Goal: Information Seeking & Learning: Learn about a topic

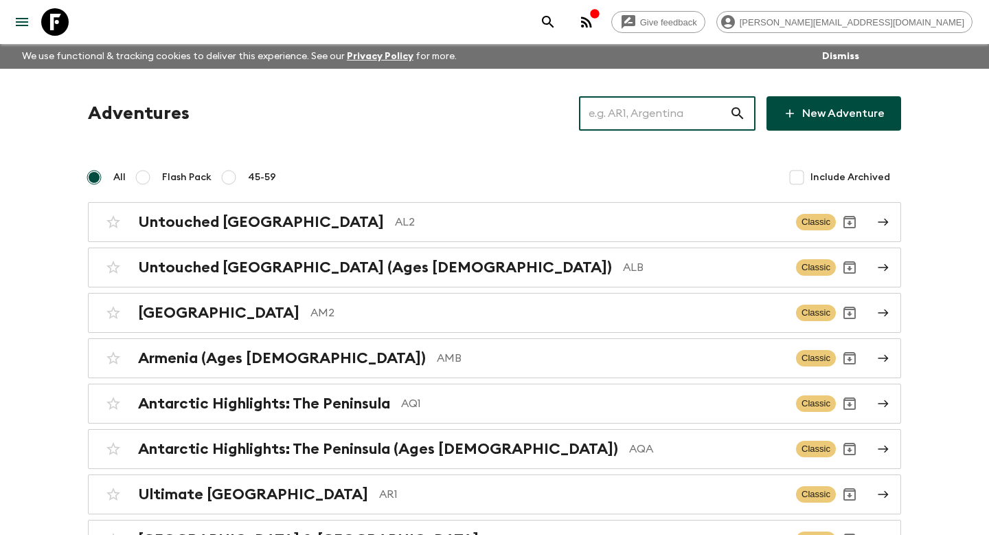
click at [644, 122] on input "text" at bounding box center [654, 113] width 150 height 38
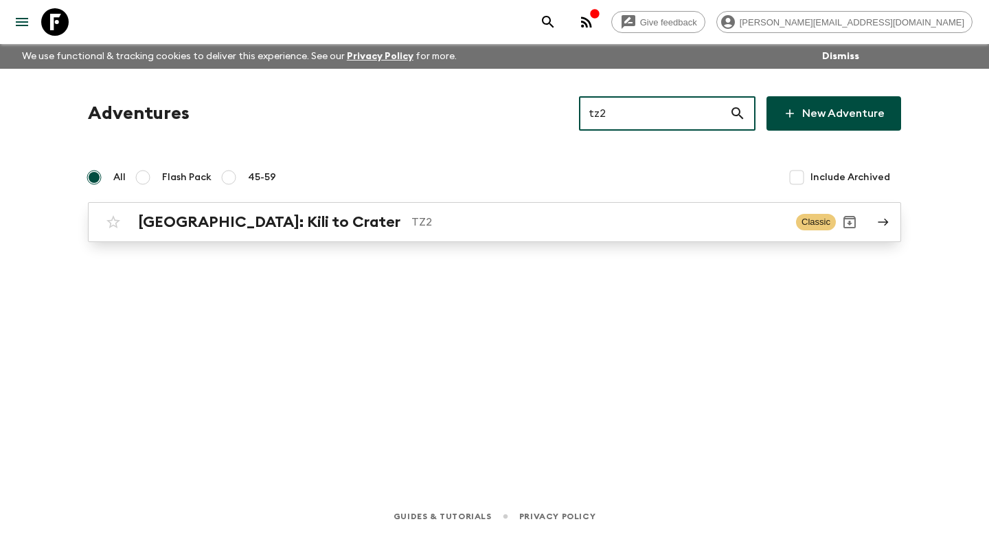
type input "tz2"
click at [252, 221] on h2 "[GEOGRAPHIC_DATA]: Kili to Crater" at bounding box center [269, 222] width 262 height 18
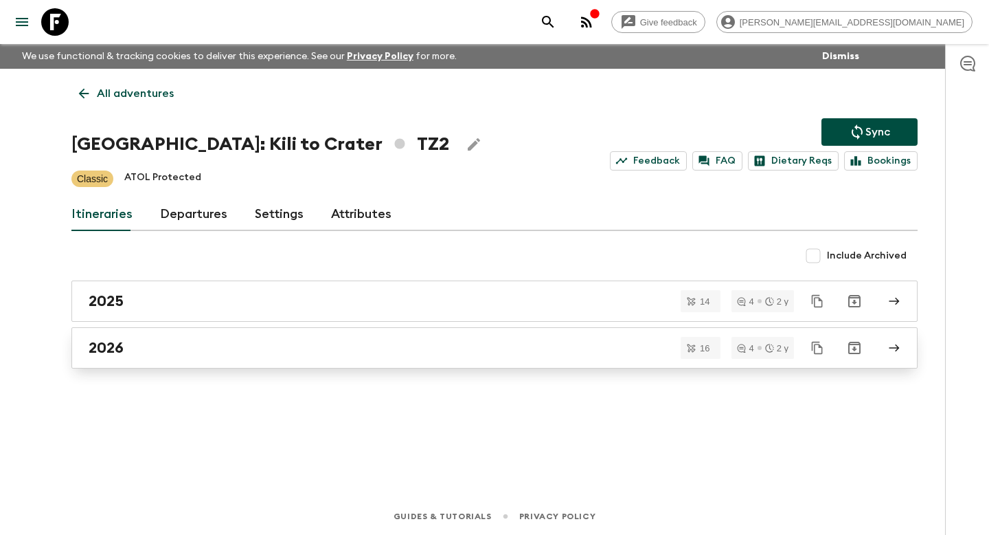
click at [161, 350] on div "2026" at bounding box center [482, 348] width 786 height 18
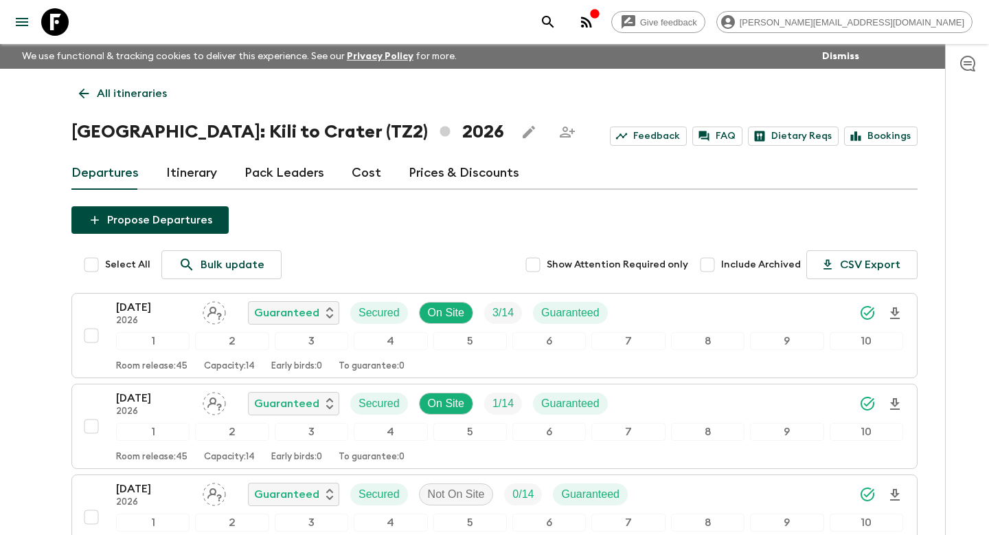
scroll to position [12, 0]
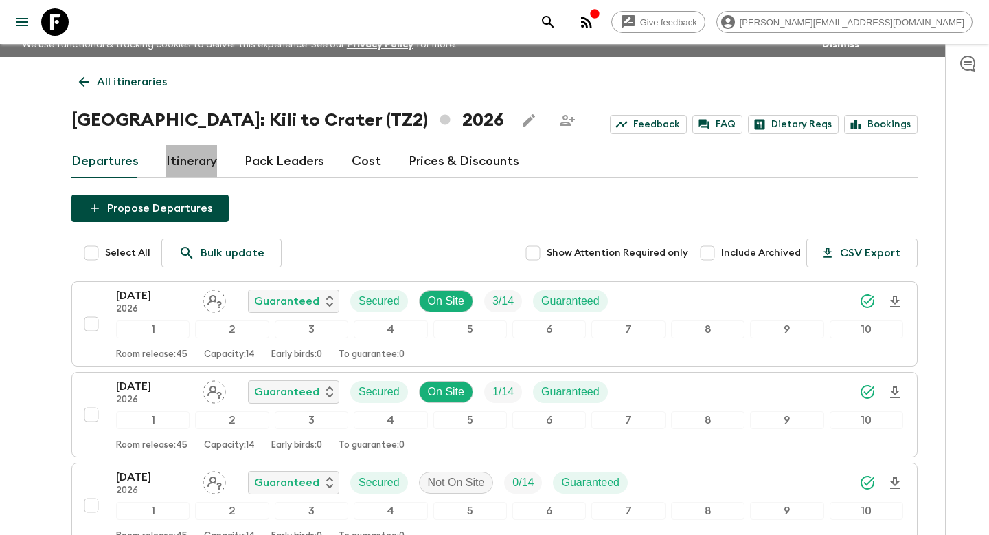
click at [190, 152] on link "Itinerary" at bounding box center [191, 161] width 51 height 33
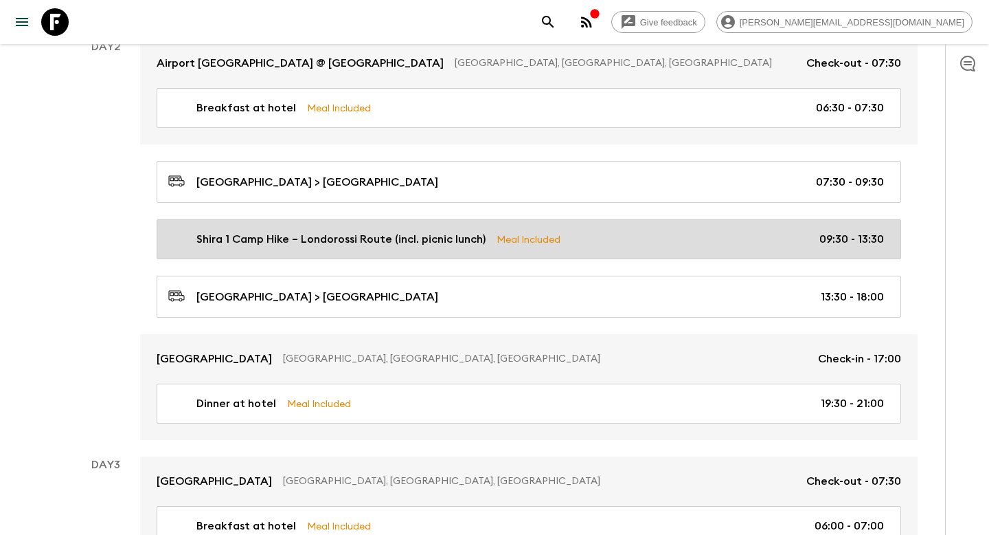
scroll to position [478, 0]
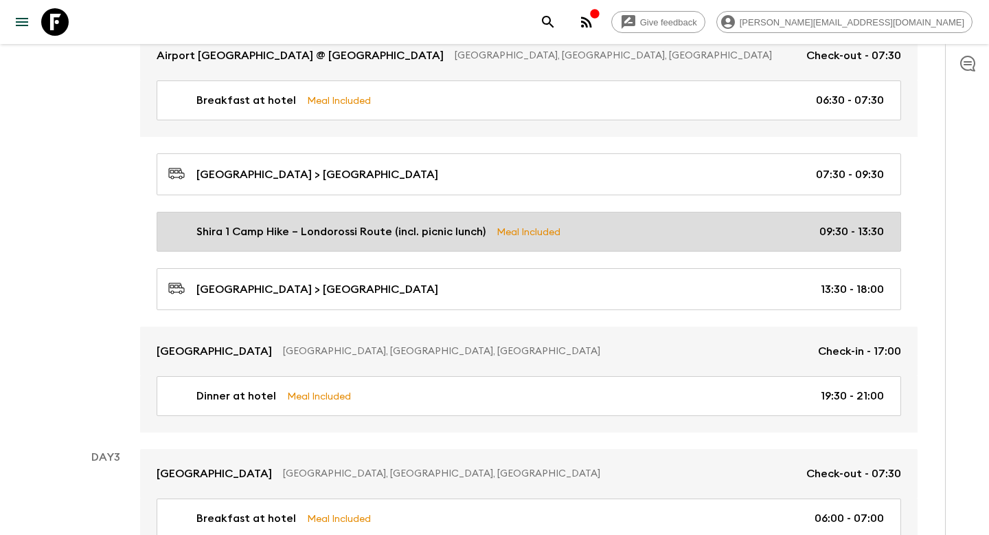
click at [227, 221] on link "Shira 1 Camp Hike – Londorossi Route (incl. picnic lunch) Meal Included 09:30 -…" at bounding box center [529, 232] width 745 height 40
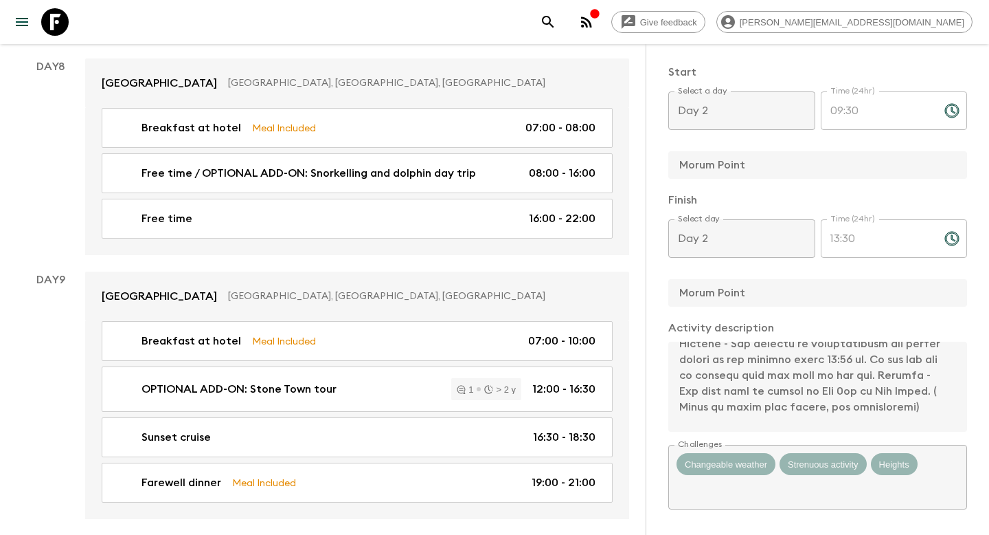
scroll to position [3538, 0]
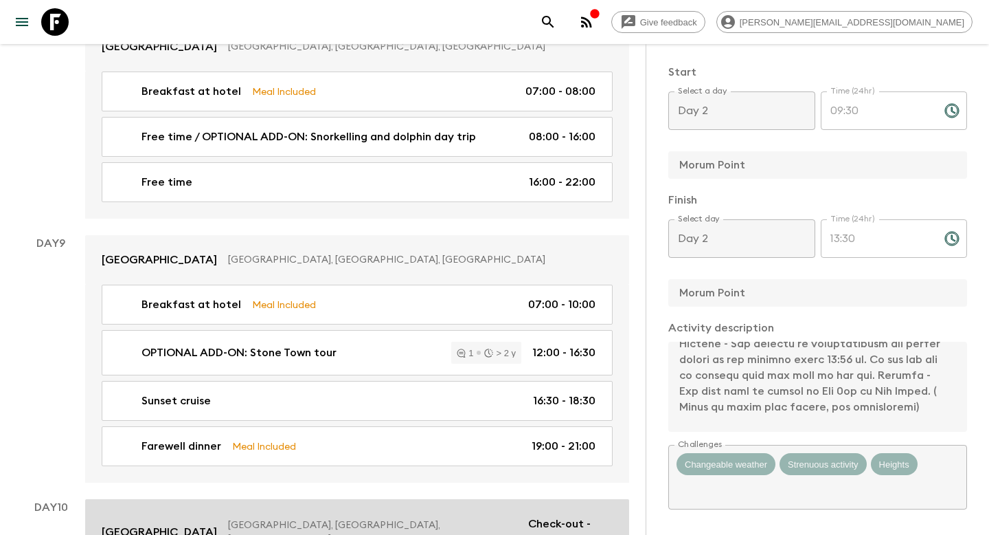
click at [183, 524] on p "[GEOGRAPHIC_DATA]" at bounding box center [159, 532] width 115 height 16
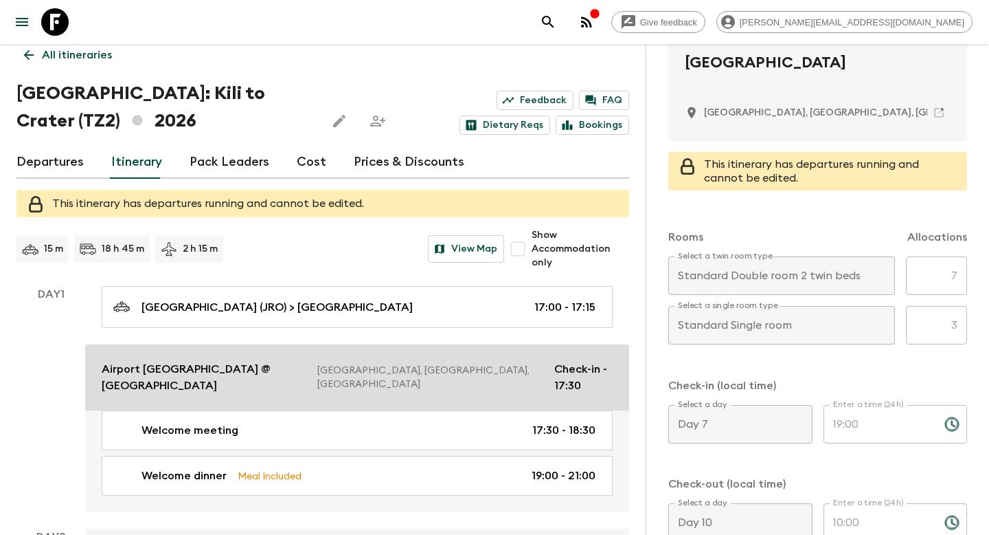
scroll to position [41, 0]
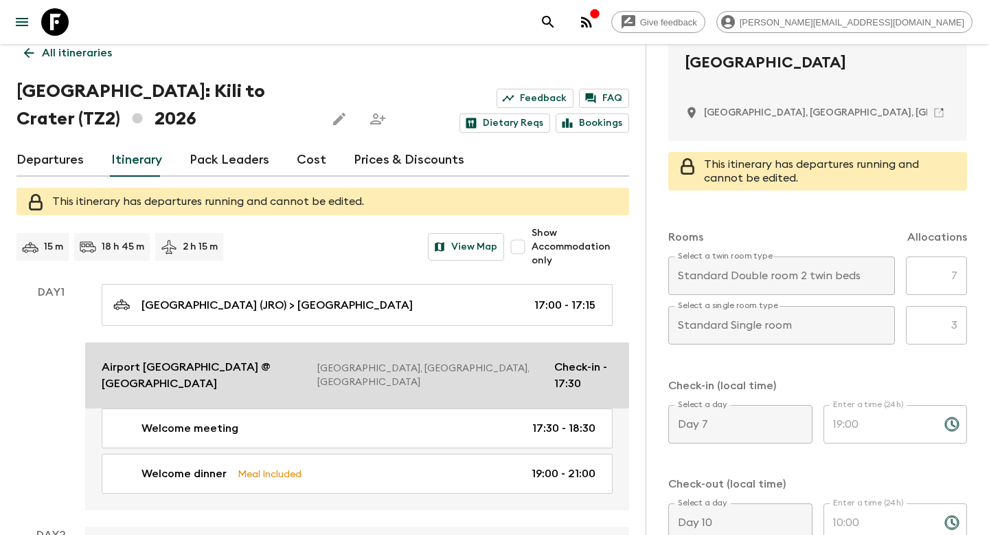
click at [229, 372] on p "Airport [GEOGRAPHIC_DATA] @ [GEOGRAPHIC_DATA]" at bounding box center [204, 375] width 205 height 33
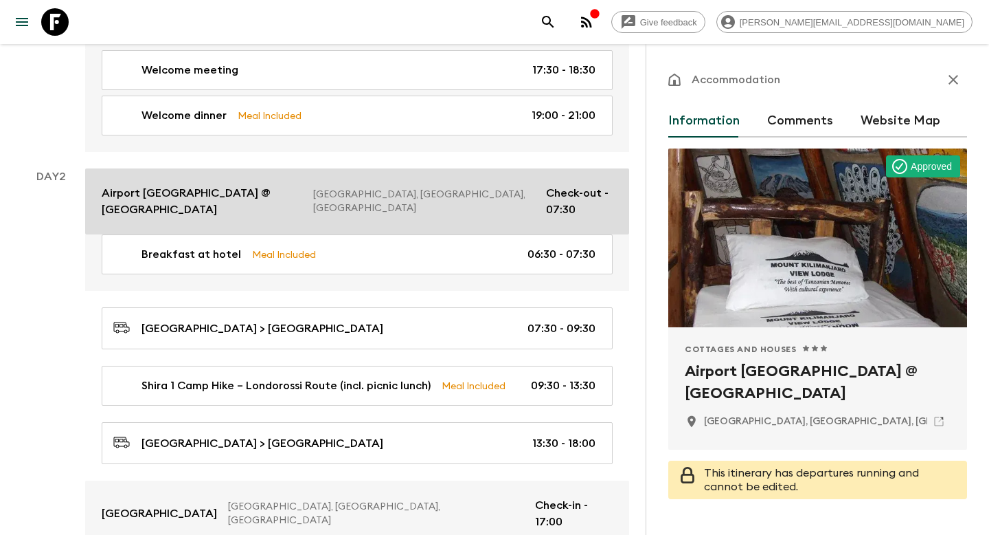
scroll to position [401, 0]
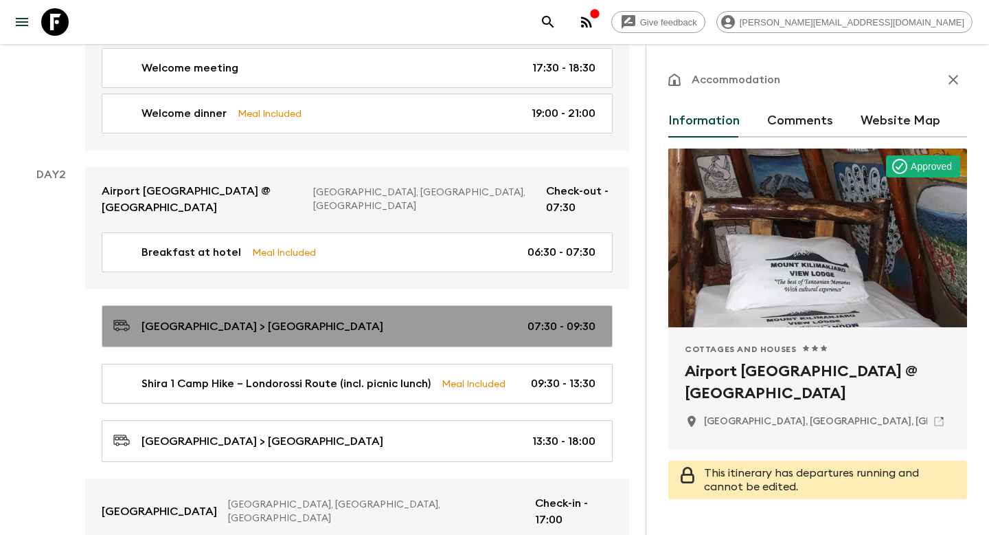
click at [238, 322] on p "[GEOGRAPHIC_DATA] > [GEOGRAPHIC_DATA]" at bounding box center [263, 326] width 242 height 16
